Goal: Find specific page/section: Find specific page/section

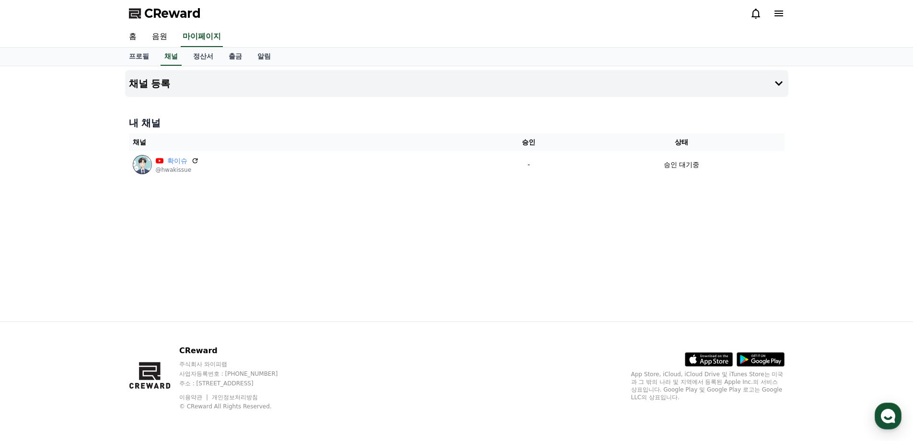
click at [813, 168] on div "채널 등록 내 채널 채널 승인 상태 확이슈 @hwakissue - 승인 대기중" at bounding box center [456, 193] width 913 height 255
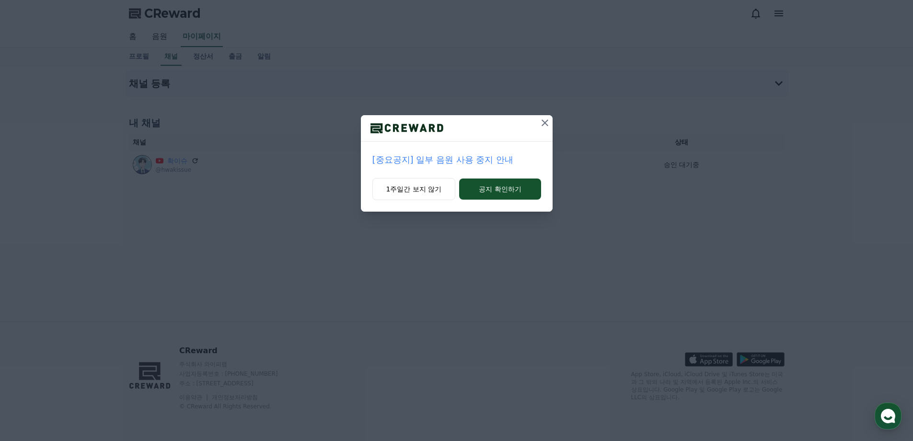
click at [546, 128] on icon at bounding box center [545, 123] width 12 height 12
click at [546, 124] on icon at bounding box center [545, 122] width 7 height 7
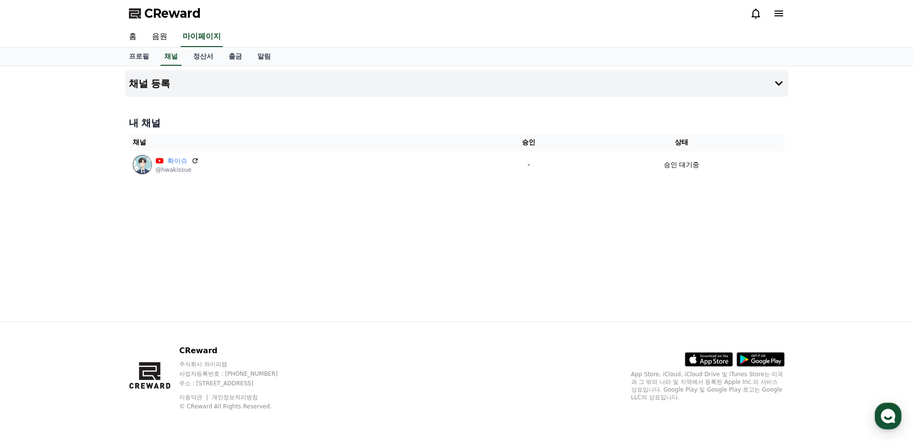
click at [823, 165] on div "채널 등록 내 채널 채널 승인 상태 확이슈 @hwakissue - 승인 대기중" at bounding box center [456, 193] width 913 height 255
